Goal: Task Accomplishment & Management: Use online tool/utility

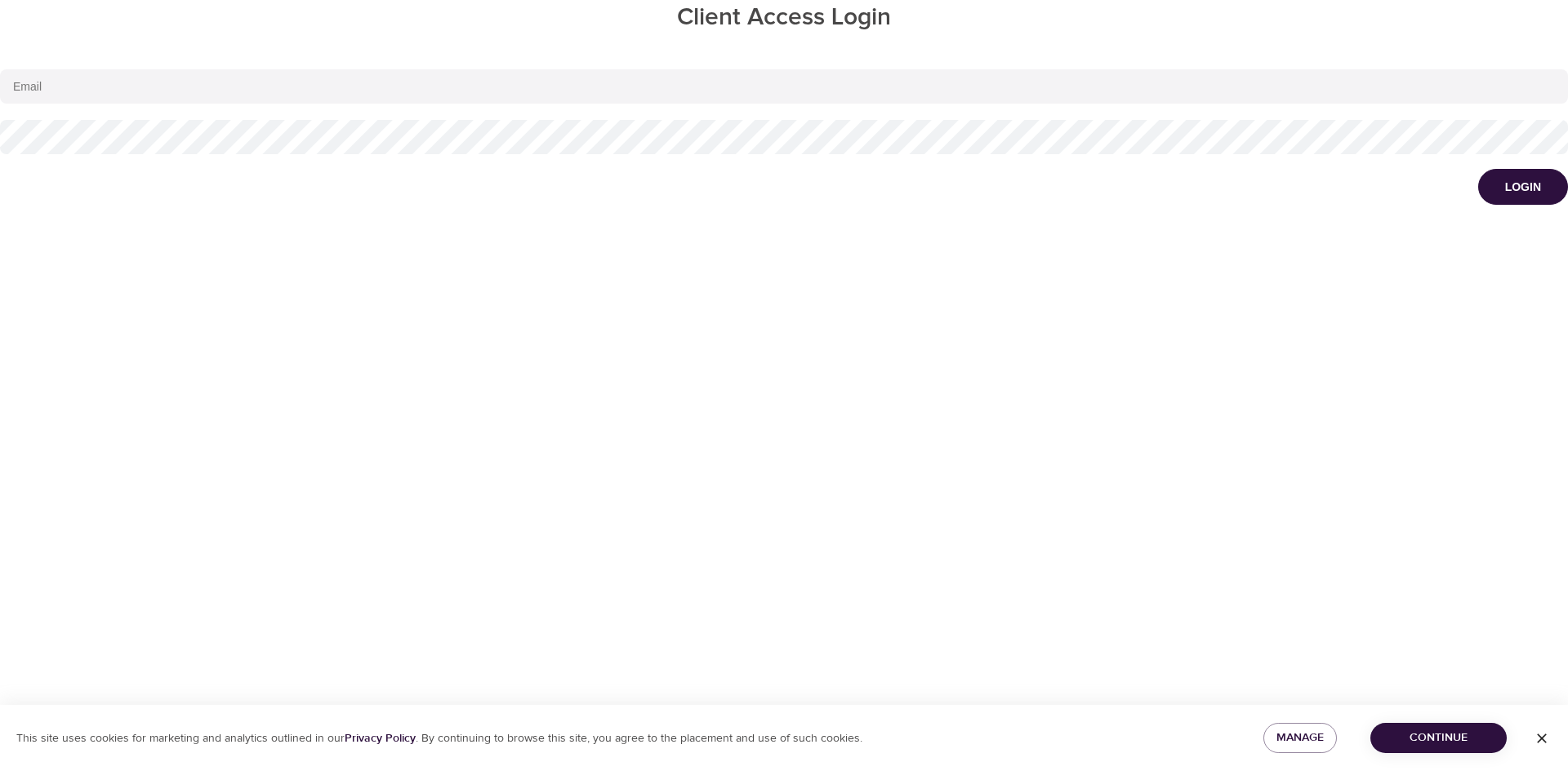
click at [28, 94] on input "email" at bounding box center [784, 86] width 1568 height 35
type input "[PERSON_NAME][EMAIL_ADDRESS][PERSON_NAME][DOMAIN_NAME]"
click at [1506, 190] on div "Login" at bounding box center [1523, 186] width 36 height 16
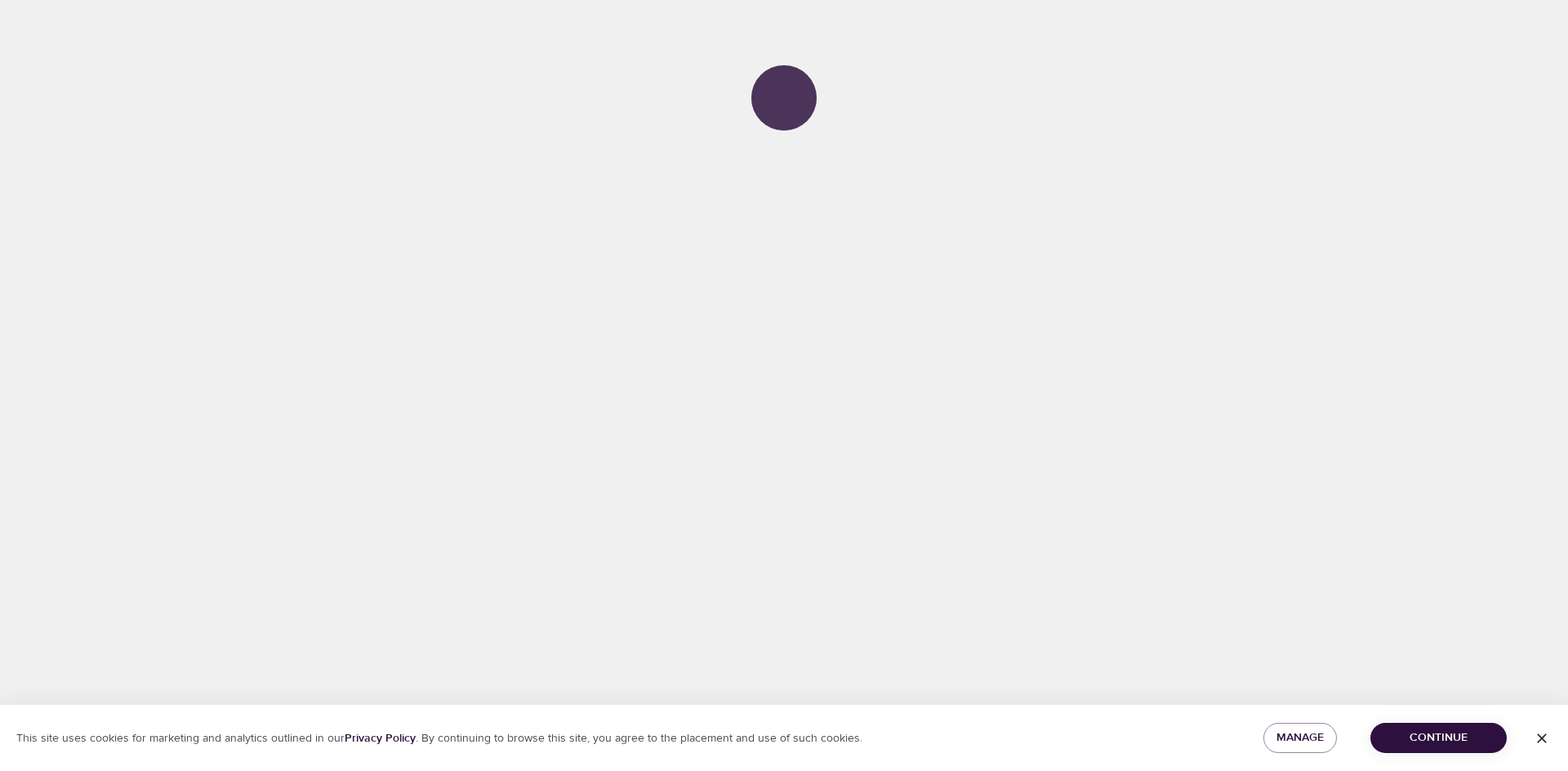
select select "750"
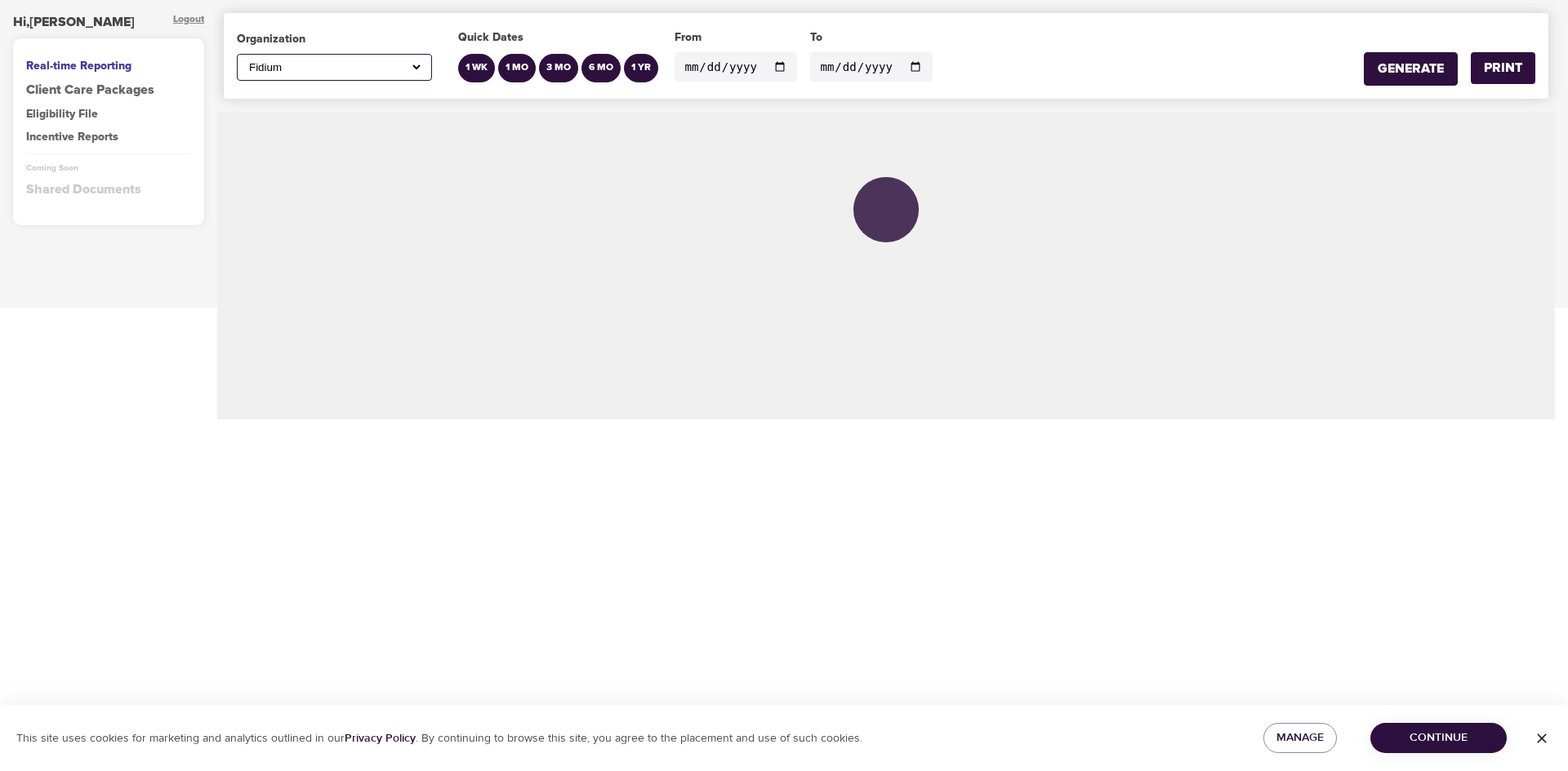
click at [41, 134] on div "Incentive Reports" at bounding box center [108, 137] width 165 height 16
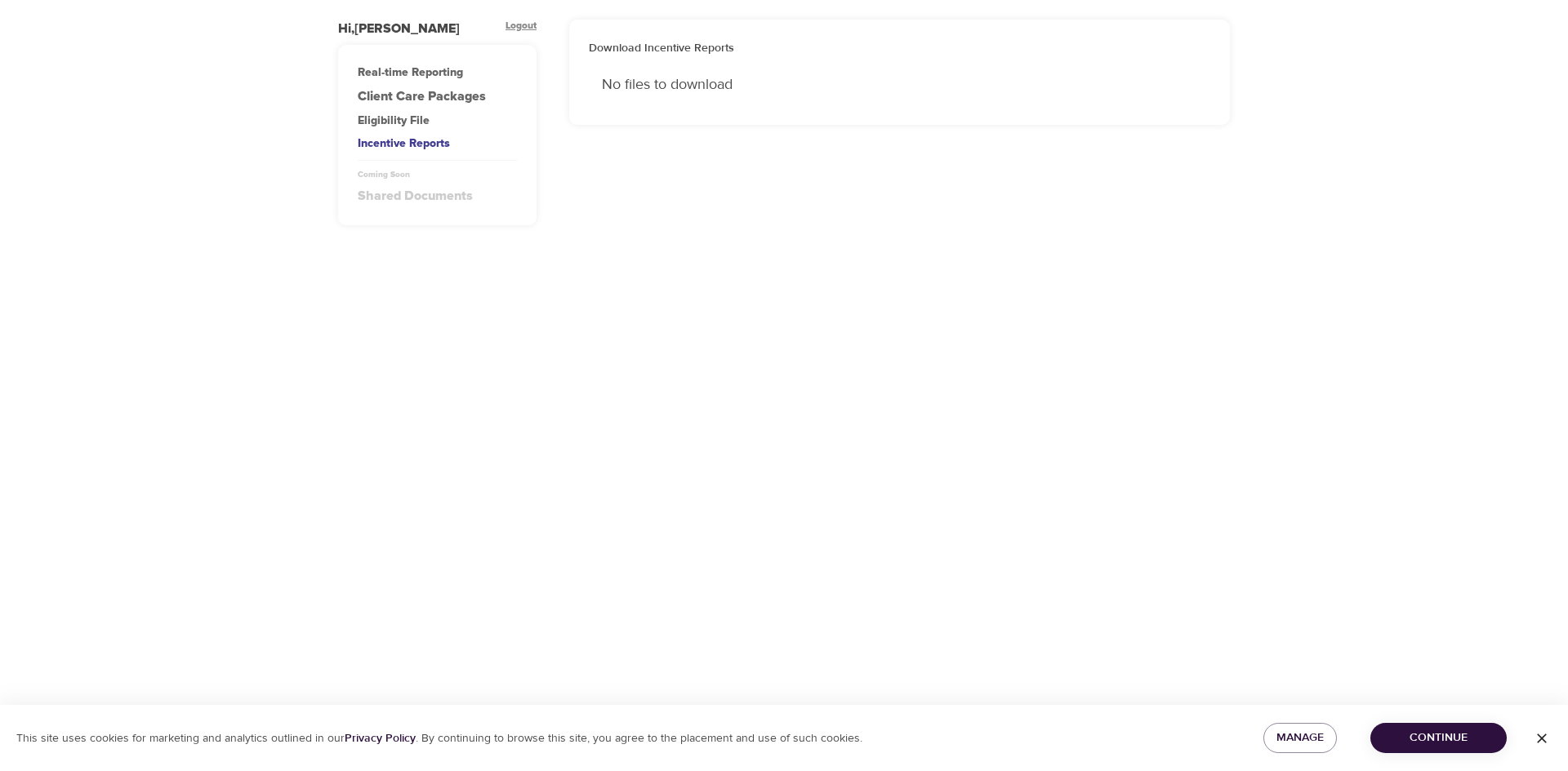
click at [378, 115] on div "Eligibility File" at bounding box center [437, 121] width 160 height 16
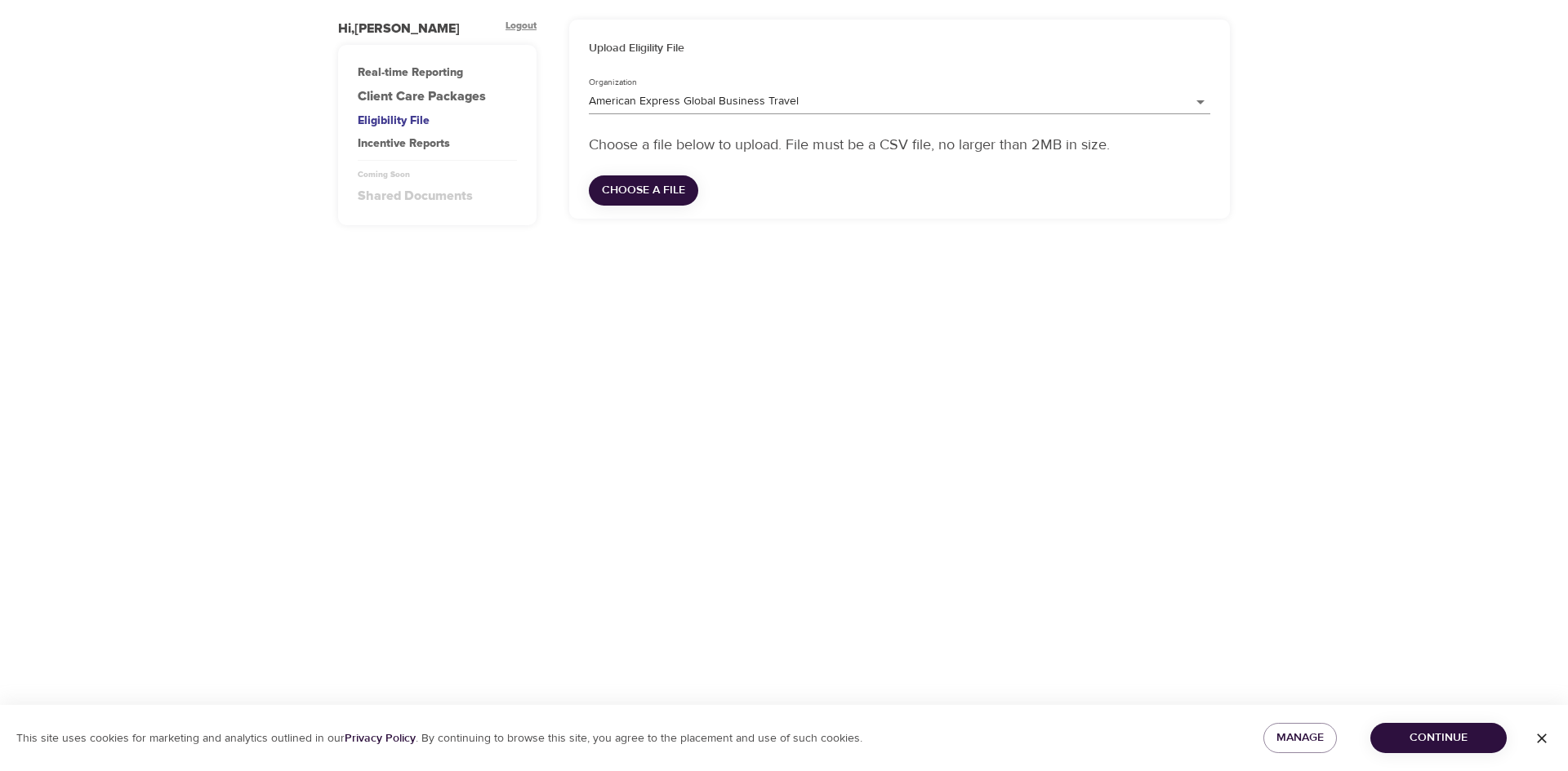
click at [373, 98] on div "Client Care Packages" at bounding box center [437, 97] width 160 height 19
click at [1541, 735] on icon "button" at bounding box center [1541, 738] width 16 height 16
